Goal: Answer question/provide support

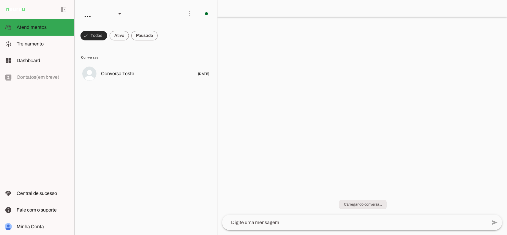
click at [151, 36] on span at bounding box center [144, 36] width 26 height 14
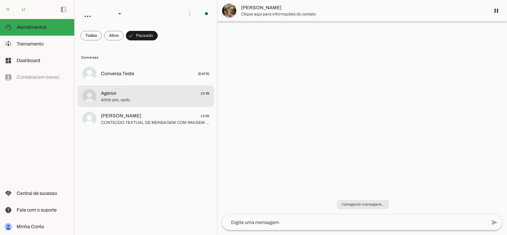
click at [150, 91] on span "Agenor 15:39" at bounding box center [155, 92] width 108 height 7
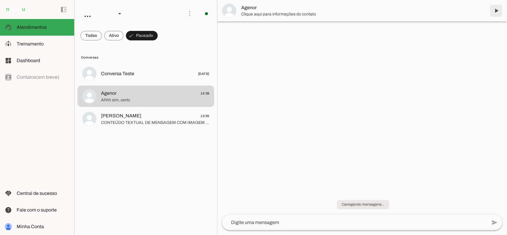
click at [495, 10] on span at bounding box center [496, 11] width 14 height 14
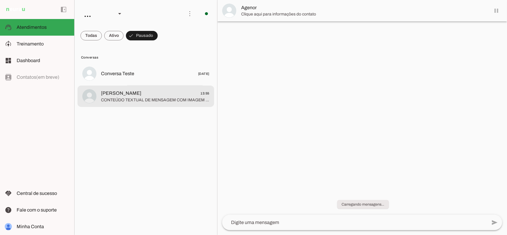
click at [114, 104] on md-item "[PERSON_NAME] 13:55" at bounding box center [146, 96] width 137 height 21
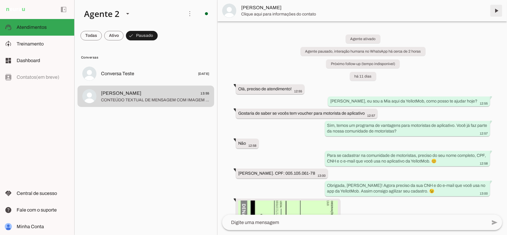
click at [496, 10] on span at bounding box center [496, 11] width 14 height 14
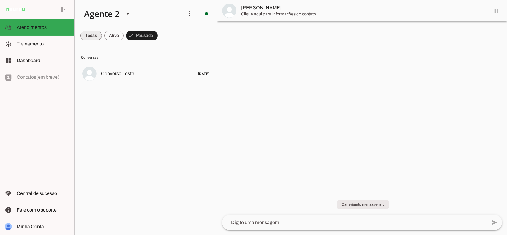
click at [89, 34] on span at bounding box center [91, 36] width 21 height 14
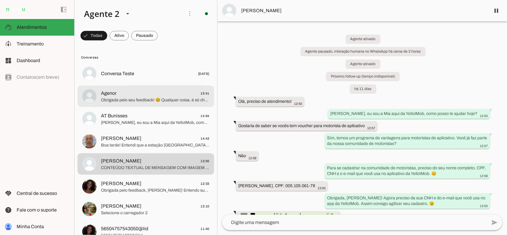
click at [122, 99] on span "Obrigada pelo seu feedback! 😊 Qualquer coisa, é só chamar!" at bounding box center [155, 100] width 108 height 6
